Goal: Check status

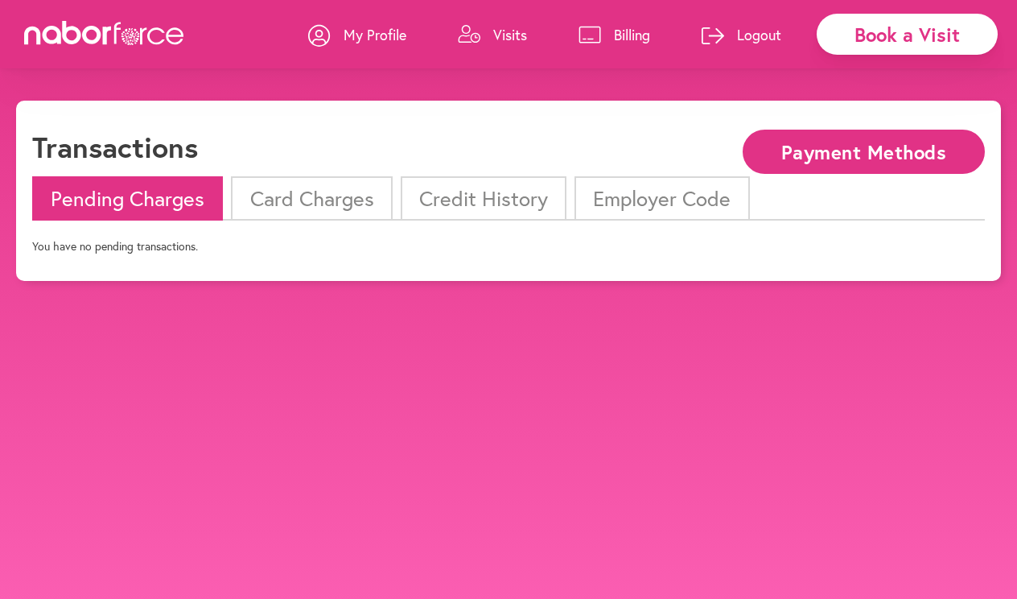
click at [206, 208] on li "Pending Charges" at bounding box center [127, 198] width 191 height 44
click at [321, 187] on li "Card Charges" at bounding box center [311, 198] width 161 height 44
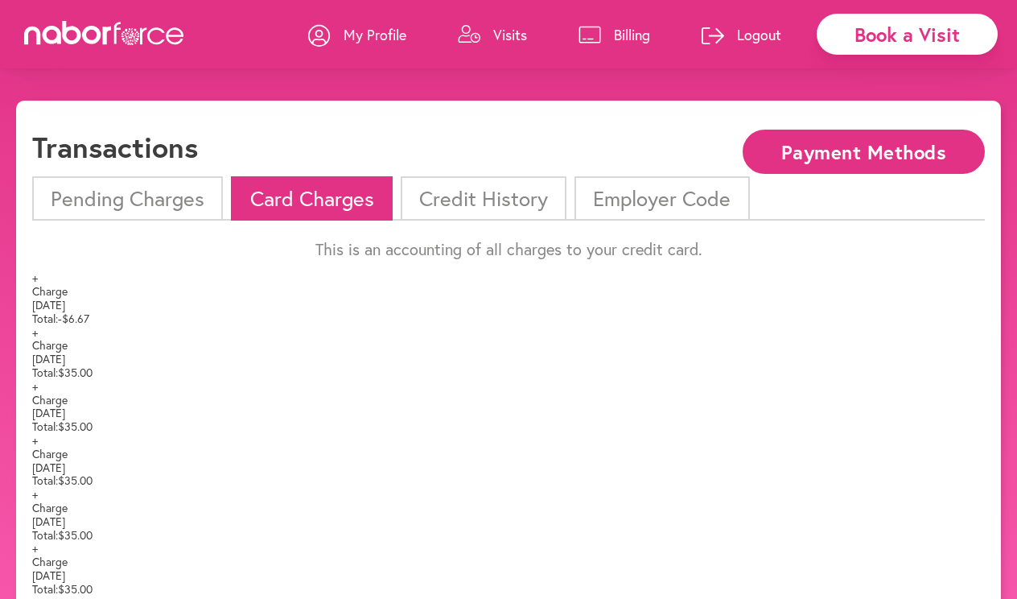
click at [183, 205] on li "Pending Charges" at bounding box center [127, 198] width 191 height 44
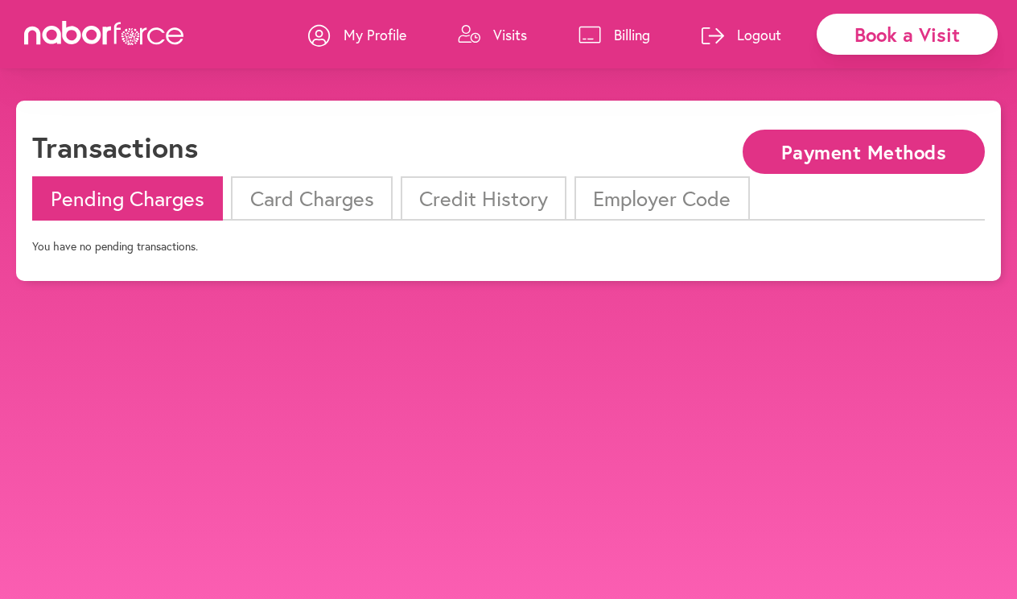
click at [333, 196] on li "Card Charges" at bounding box center [311, 198] width 161 height 44
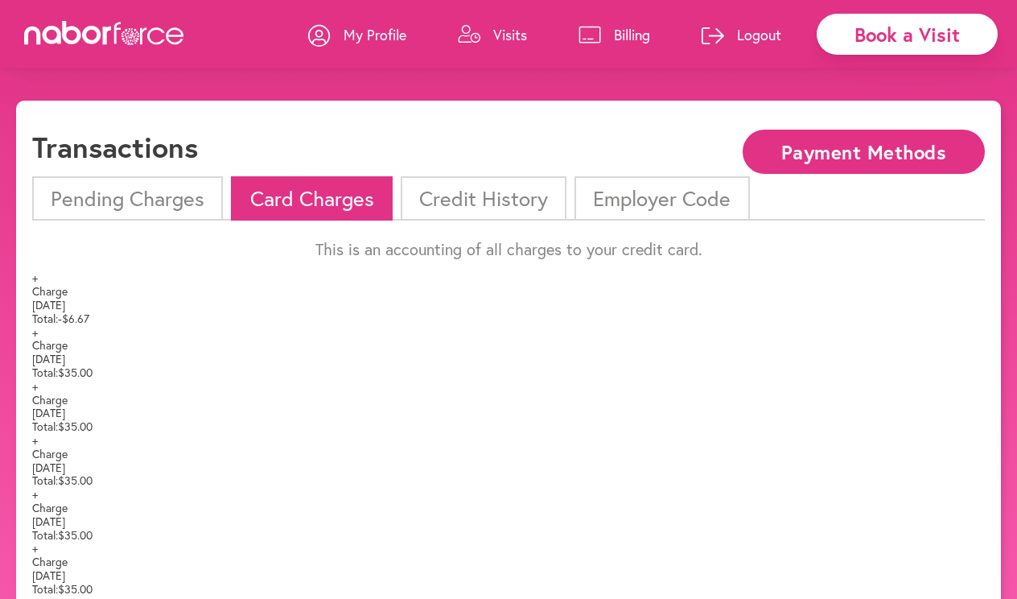
click at [466, 198] on li "Credit History" at bounding box center [484, 198] width 166 height 44
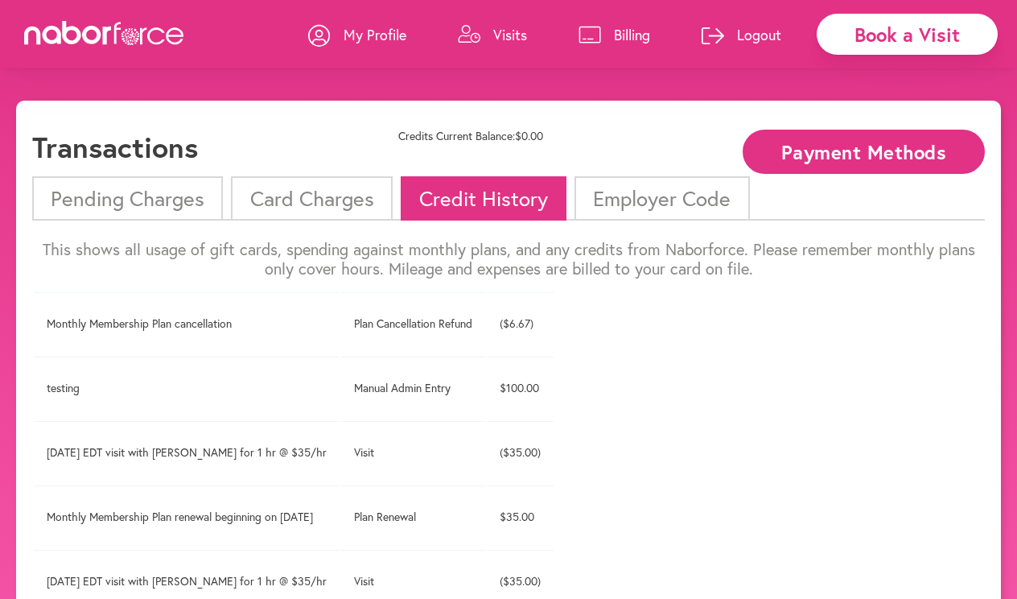
click at [649, 205] on li "Employer Code" at bounding box center [661, 198] width 175 height 44
